Goal: Understand process/instructions

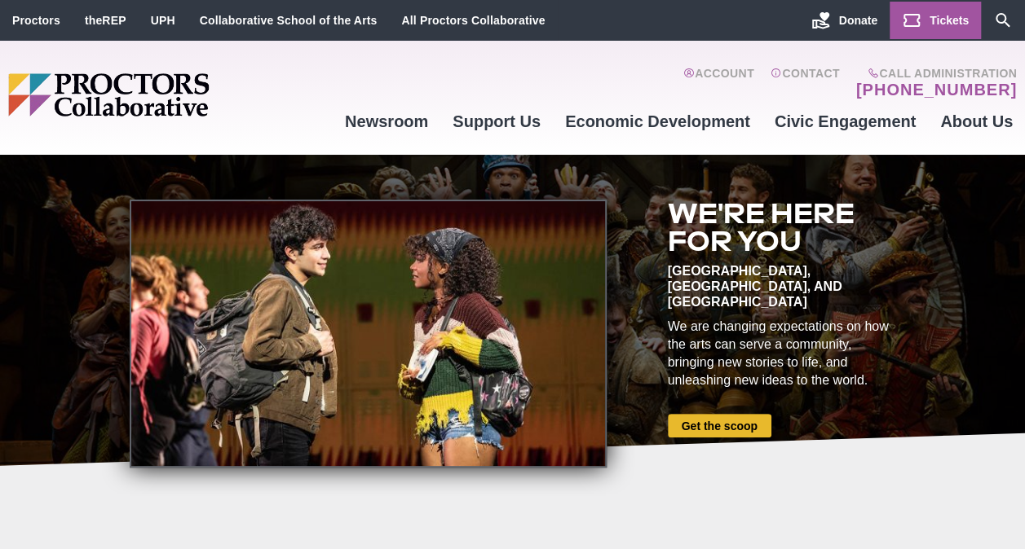
click at [938, 23] on span "Tickets" at bounding box center [948, 20] width 39 height 13
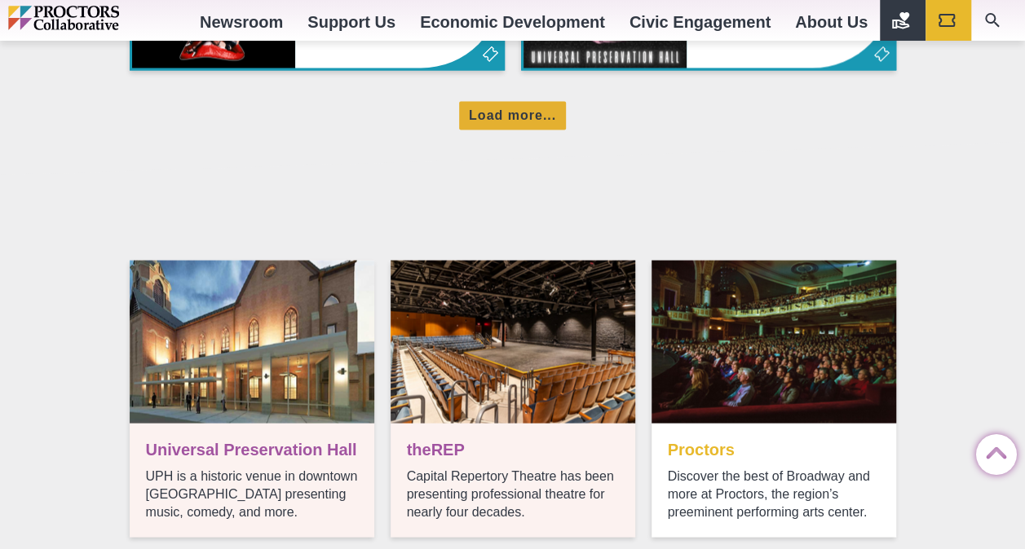
scroll to position [1549, 0]
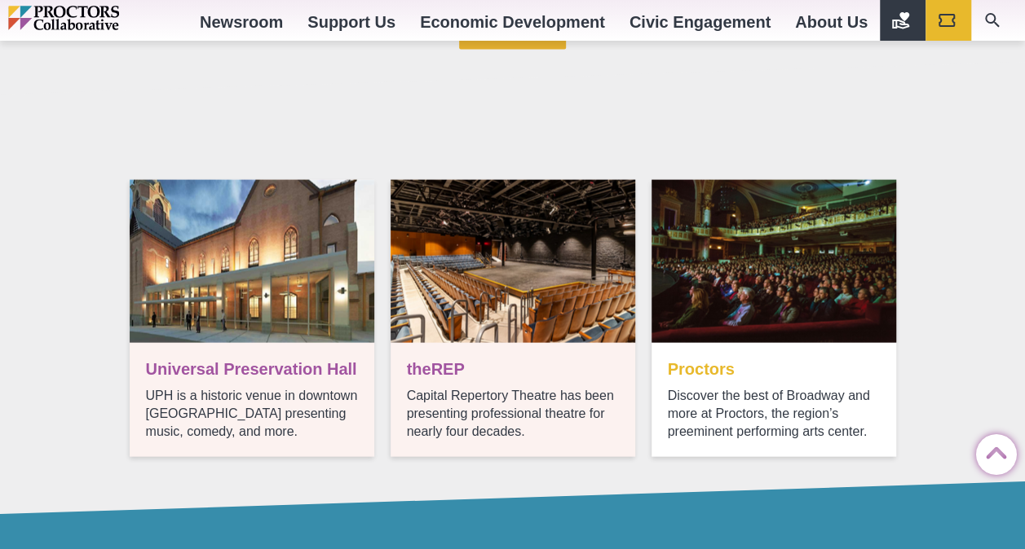
click at [682, 367] on link "Ticket info" at bounding box center [773, 318] width 245 height 277
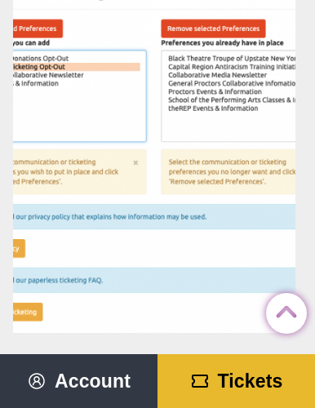
scroll to position [1467, 0]
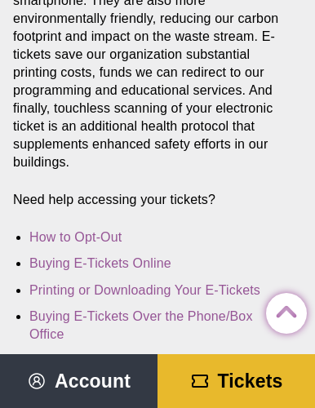
scroll to position [489, 0]
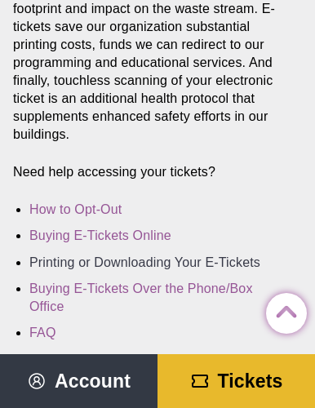
click at [161, 255] on link "Printing or Downloading Your E-Tickets" at bounding box center [144, 262] width 231 height 14
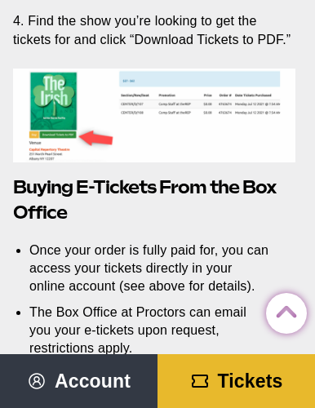
scroll to position [3965, 0]
